Goal: Transaction & Acquisition: Purchase product/service

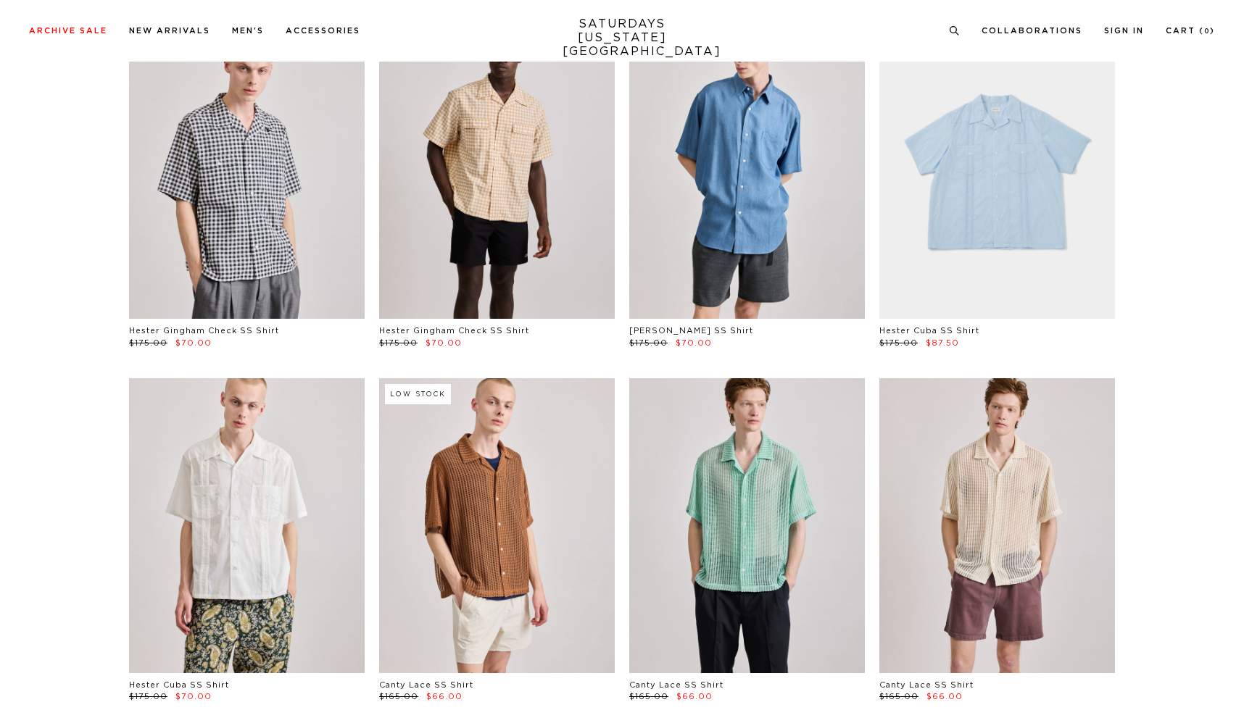
scroll to position [7, 0]
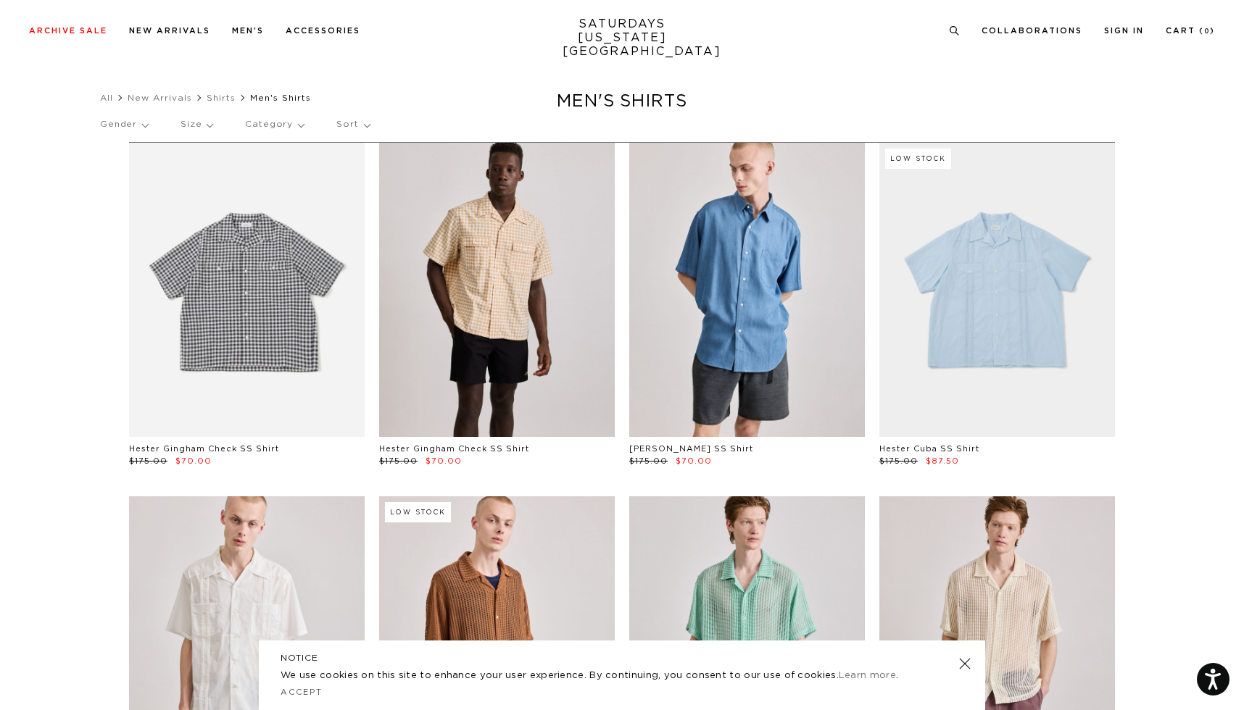
click at [246, 301] on link at bounding box center [247, 290] width 236 height 294
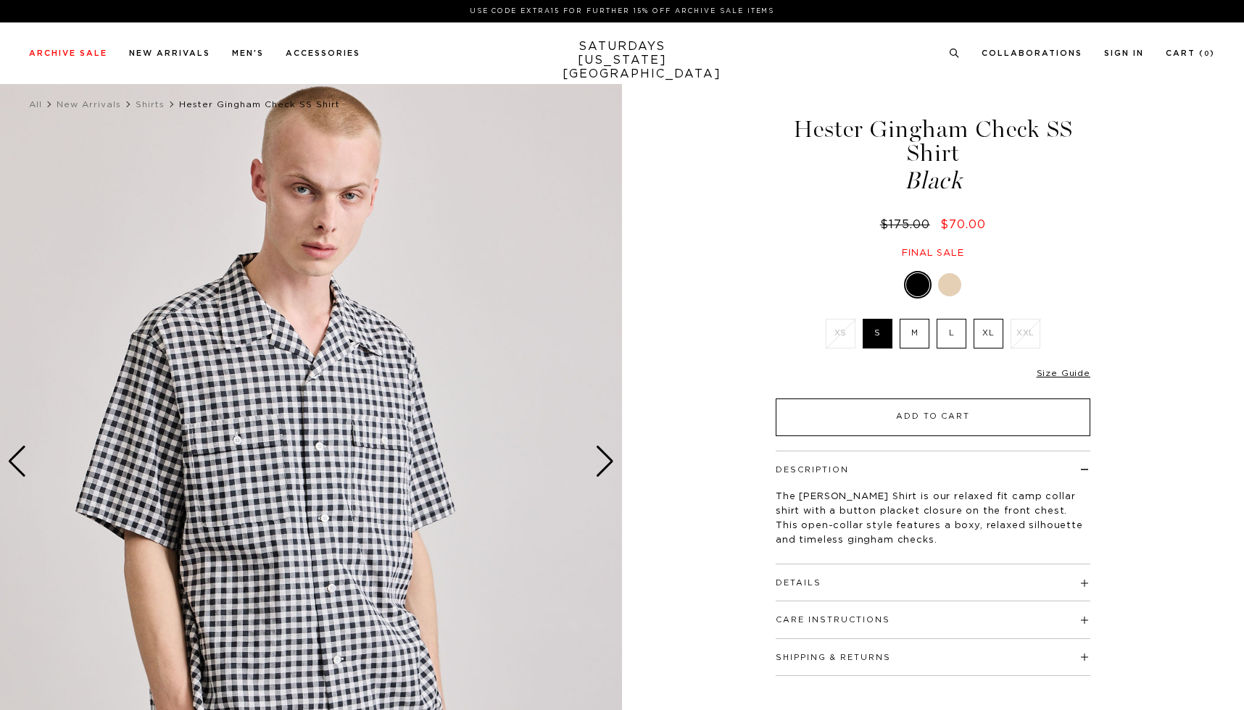
click at [933, 421] on button "Add to Cart" at bounding box center [933, 418] width 315 height 38
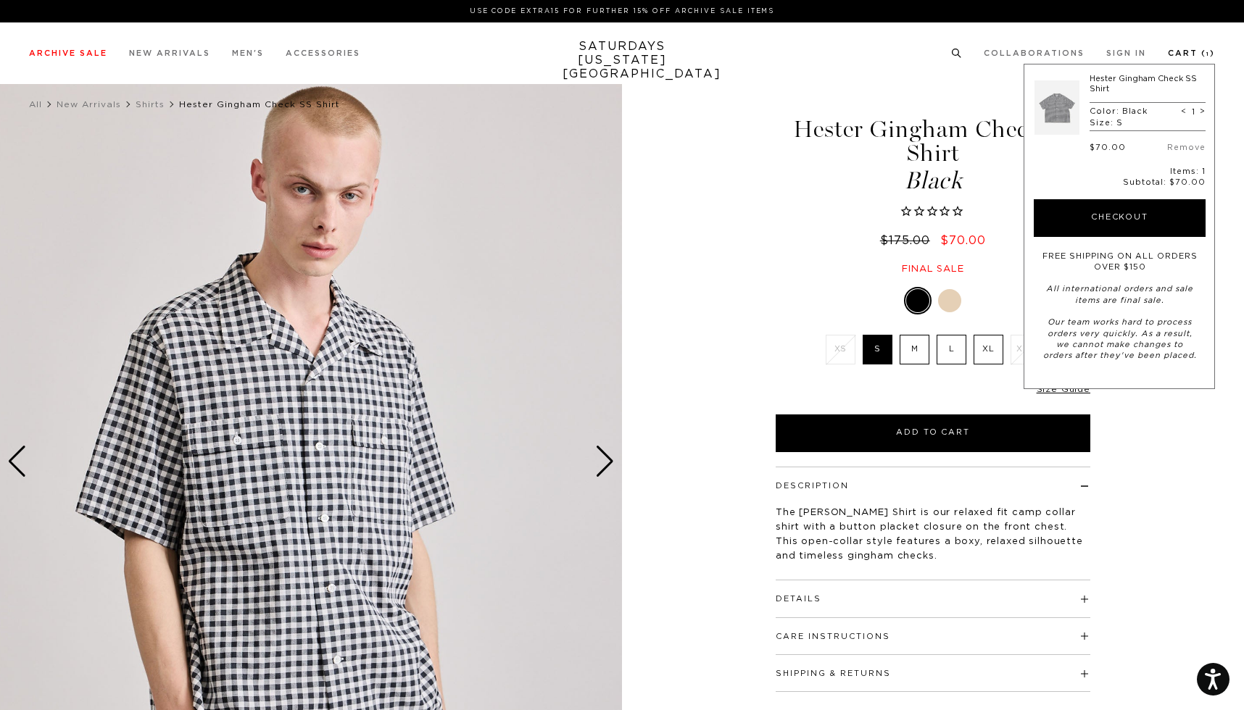
click at [1184, 56] on link "Cart ( 1 )" at bounding box center [1191, 53] width 47 height 8
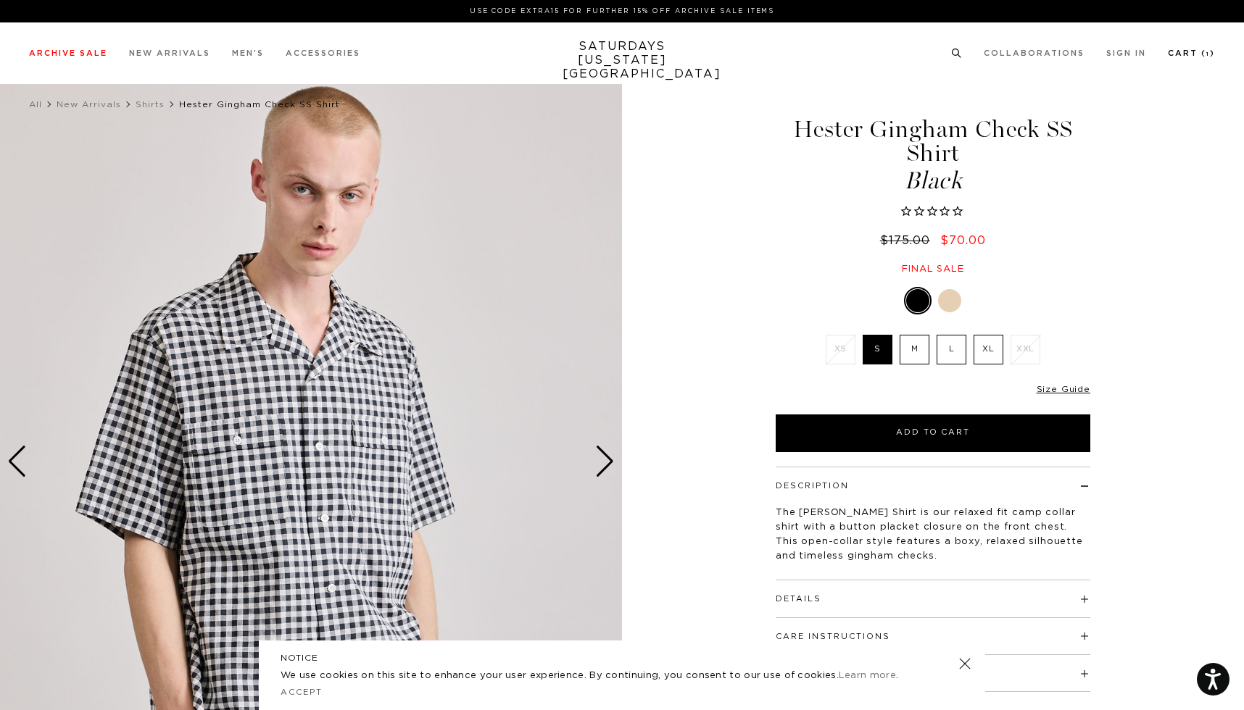
click at [1189, 47] on li "Cart ( 1 )" at bounding box center [1191, 52] width 47 height 13
click at [1184, 54] on link "Cart ( 1 )" at bounding box center [1191, 54] width 47 height 8
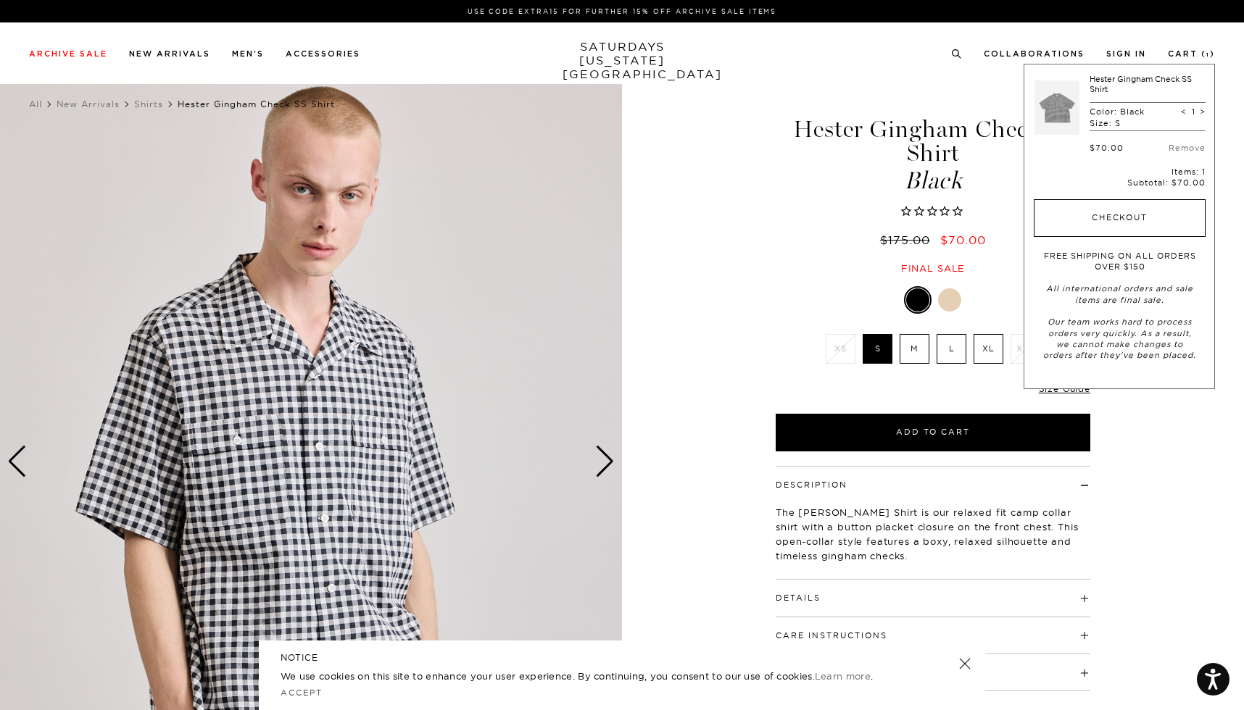
click at [1084, 216] on button "Checkout" at bounding box center [1120, 218] width 172 height 38
